Goal: Check status: Check status

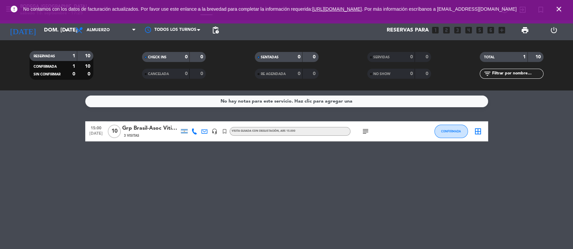
click at [135, 128] on div "Grp Brasil-Asoc Vitivinicolas Quebrada" at bounding box center [150, 128] width 57 height 9
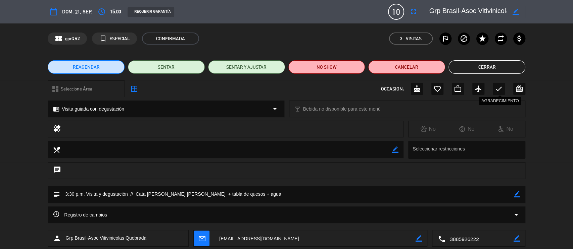
click at [495, 90] on icon "check" at bounding box center [499, 89] width 8 height 8
click at [485, 66] on button "Cerrar" at bounding box center [486, 66] width 77 height 13
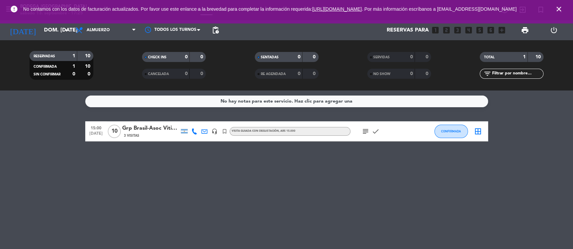
click at [560, 11] on icon "close" at bounding box center [559, 9] width 8 height 8
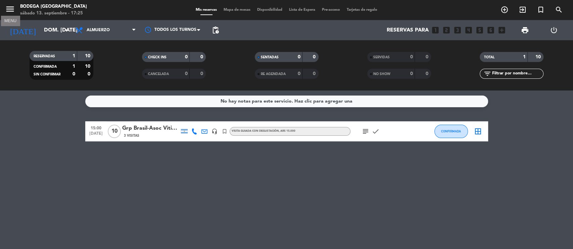
click at [11, 10] on icon "menu" at bounding box center [10, 9] width 10 height 10
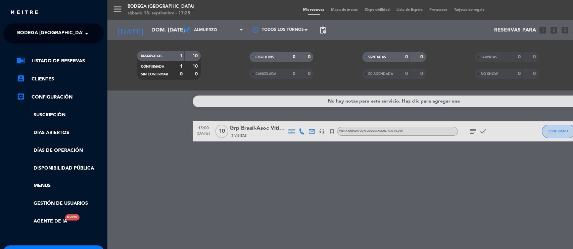
click at [55, 35] on span "Bodega [GEOGRAPHIC_DATA]" at bounding box center [53, 34] width 72 height 14
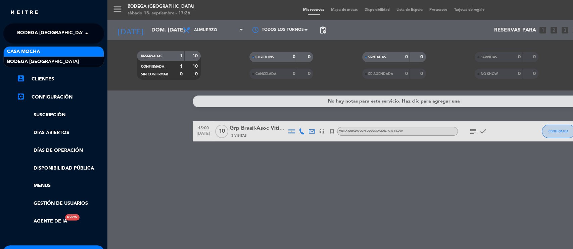
click at [58, 47] on div "Casa Mocha" at bounding box center [54, 52] width 100 height 10
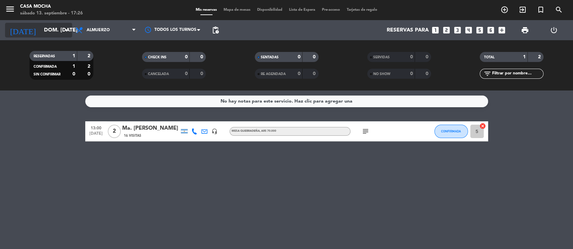
click at [48, 28] on input "dom. [DATE]" at bounding box center [76, 30] width 71 height 13
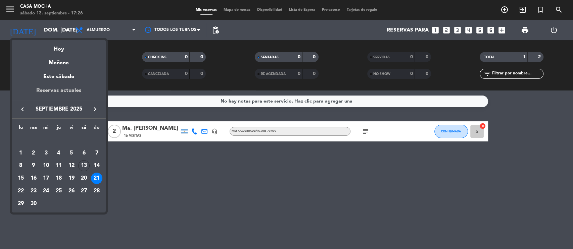
click at [67, 88] on div "Reservas actuales" at bounding box center [59, 93] width 94 height 14
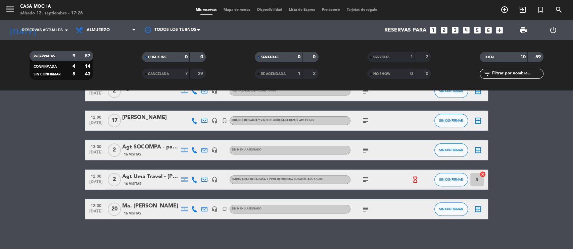
scroll to position [145, 0]
